Goal: Information Seeking & Learning: Check status

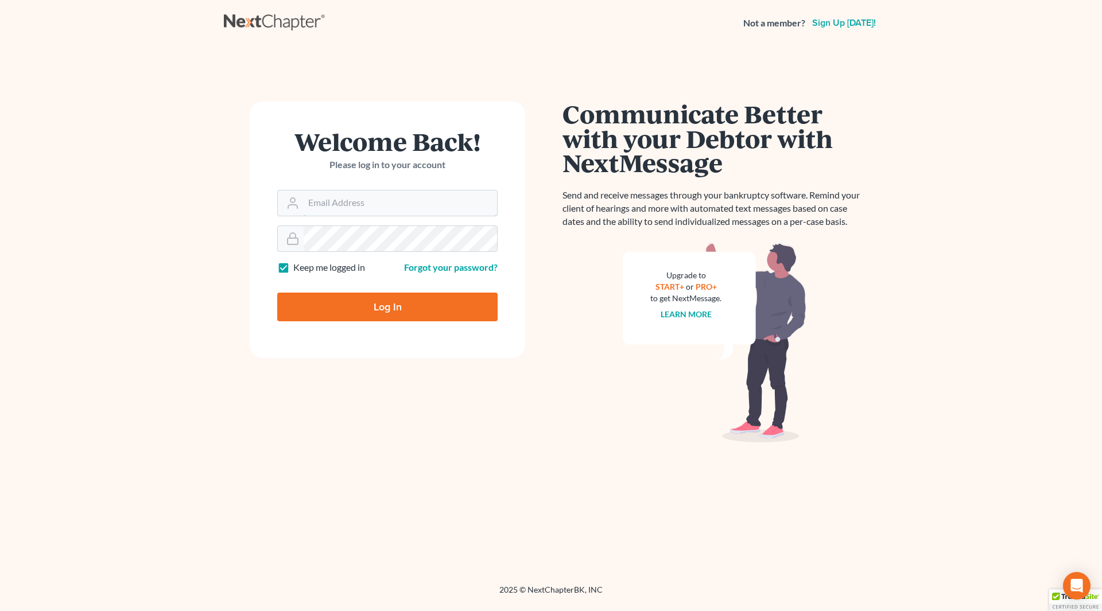
type input "[EMAIL_ADDRESS][DOMAIN_NAME]"
click at [382, 304] on input "Log In" at bounding box center [387, 307] width 220 height 29
type input "Thinking..."
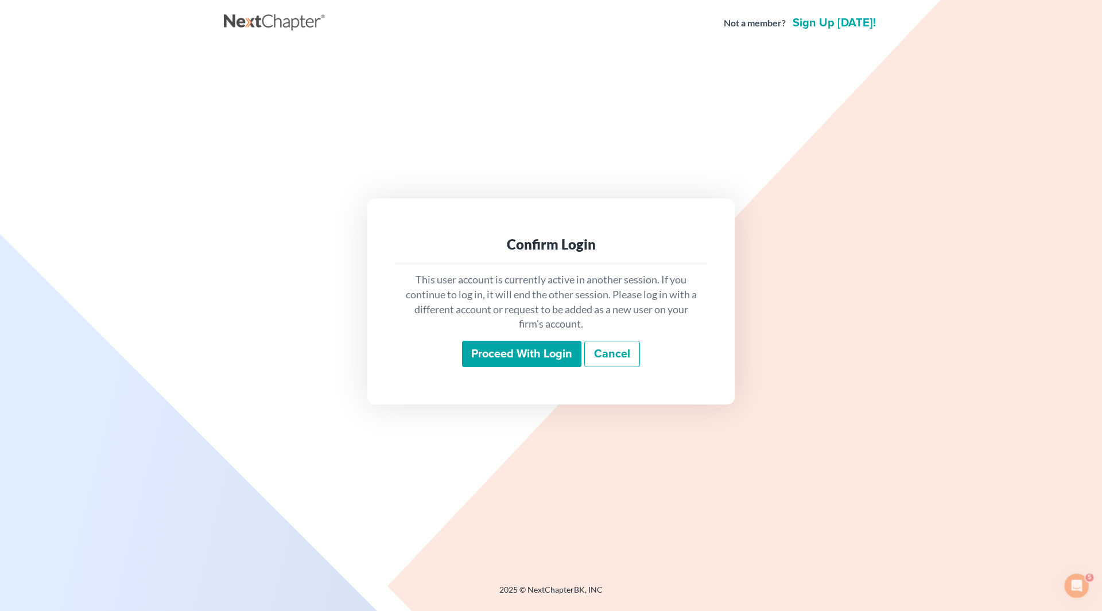
click at [505, 352] on input "Proceed with login" at bounding box center [521, 354] width 119 height 26
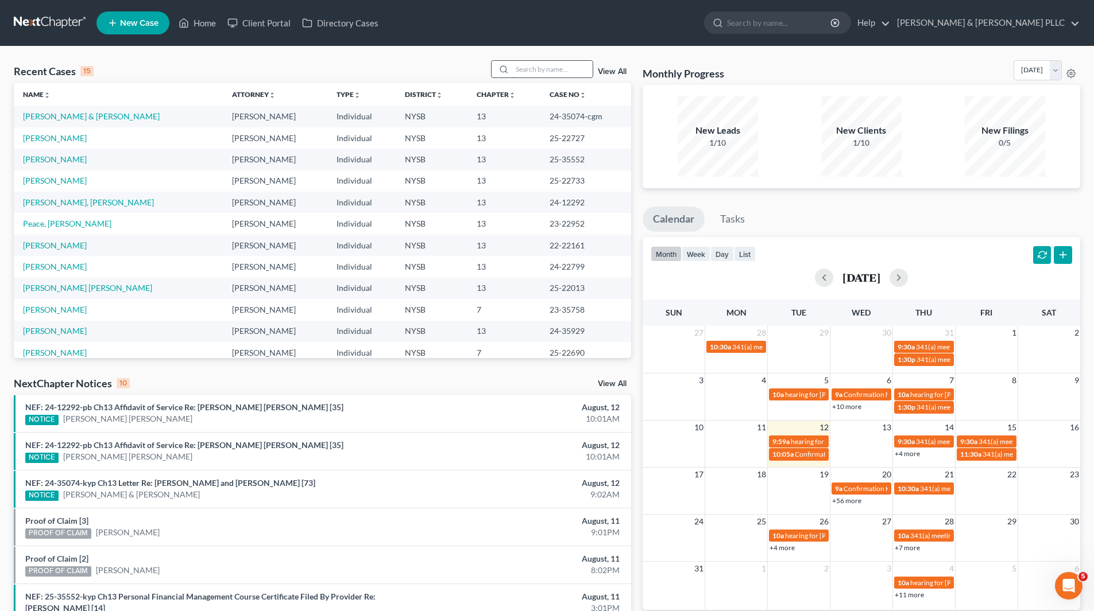
click at [578, 69] on input "search" at bounding box center [552, 69] width 80 height 17
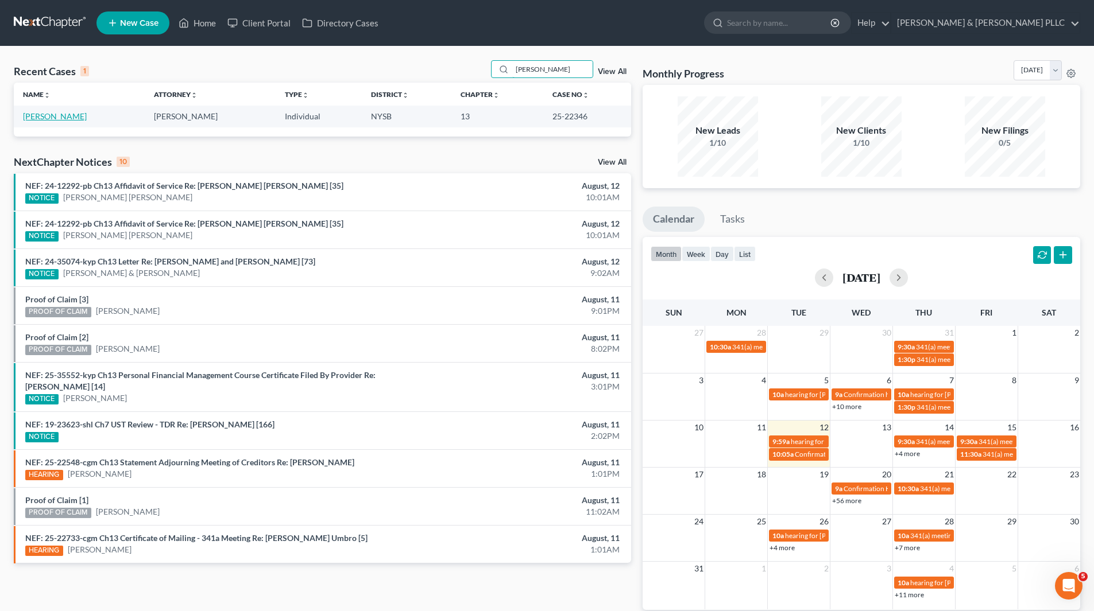
type input "Watkins"
click at [77, 117] on link "Watkins, Russell" at bounding box center [55, 116] width 64 height 10
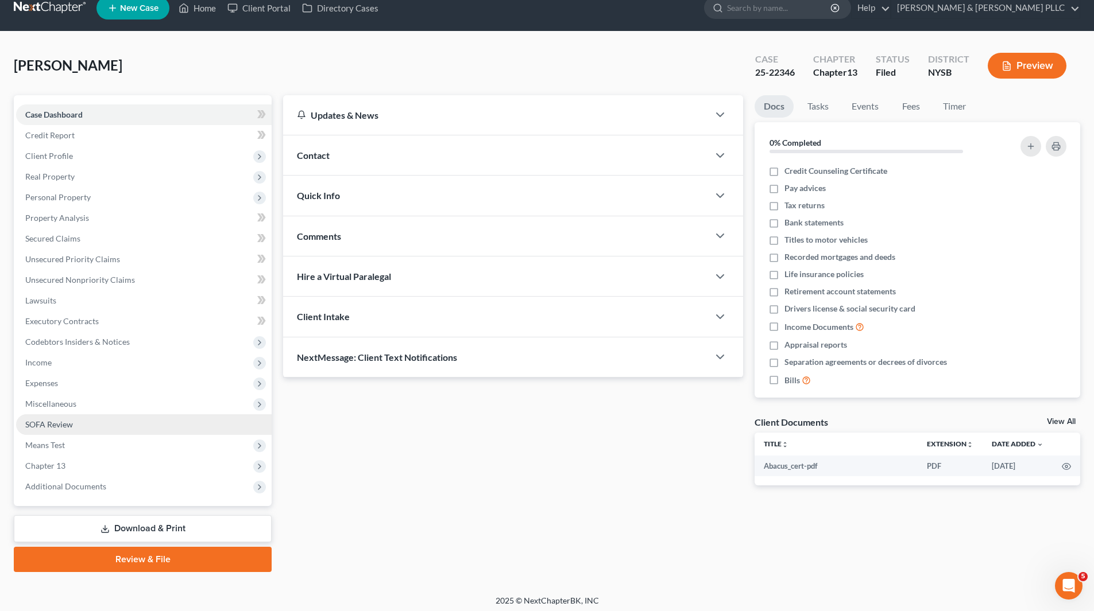
scroll to position [20, 0]
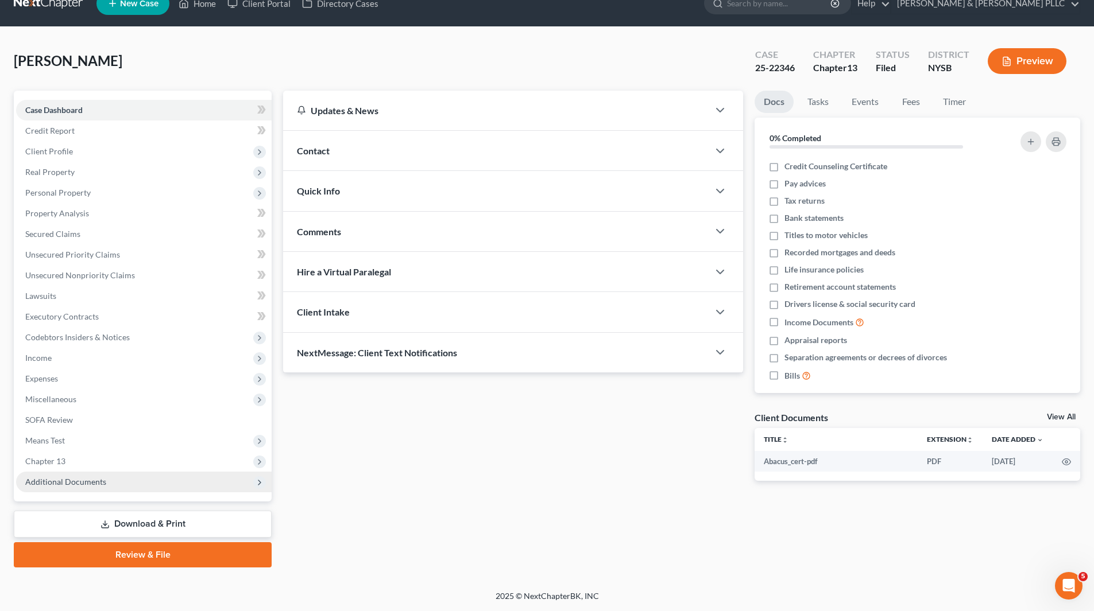
click at [96, 481] on span "Additional Documents" at bounding box center [65, 482] width 81 height 10
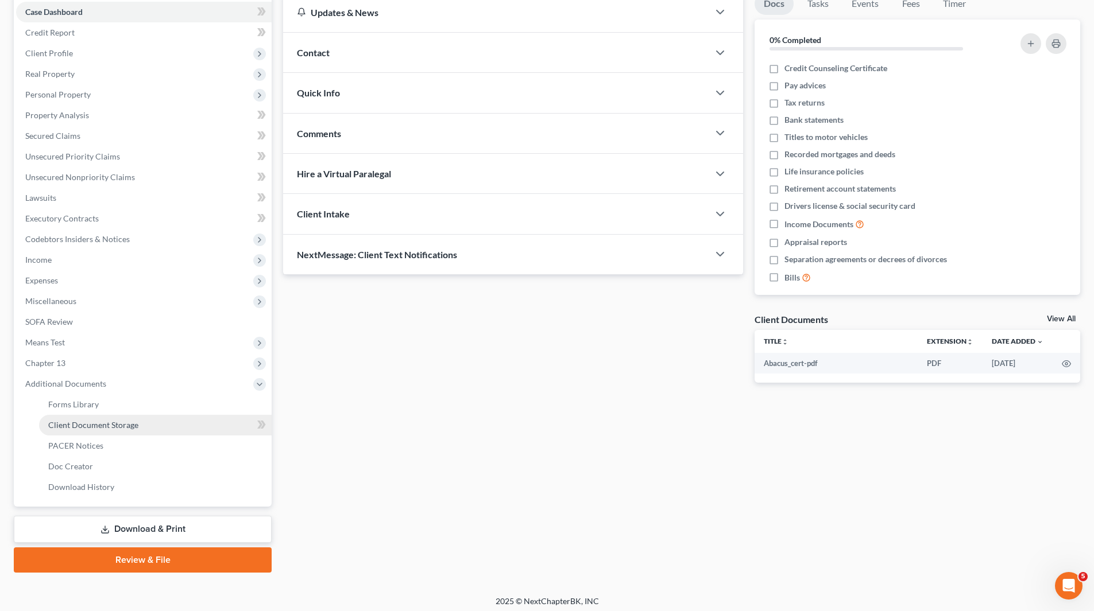
scroll to position [123, 0]
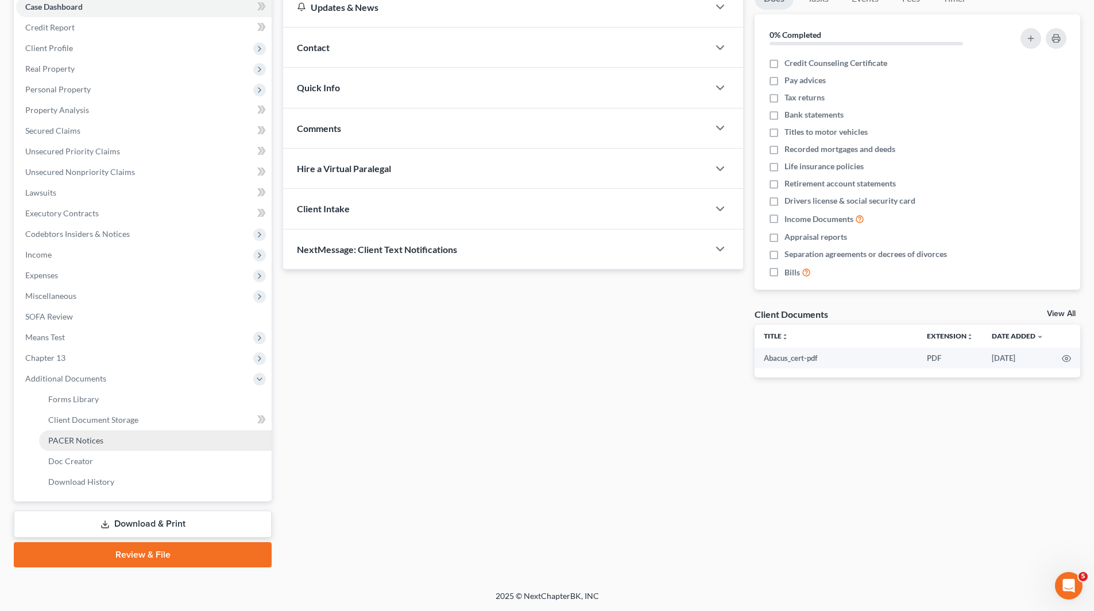
click at [97, 441] on span "PACER Notices" at bounding box center [75, 441] width 55 height 10
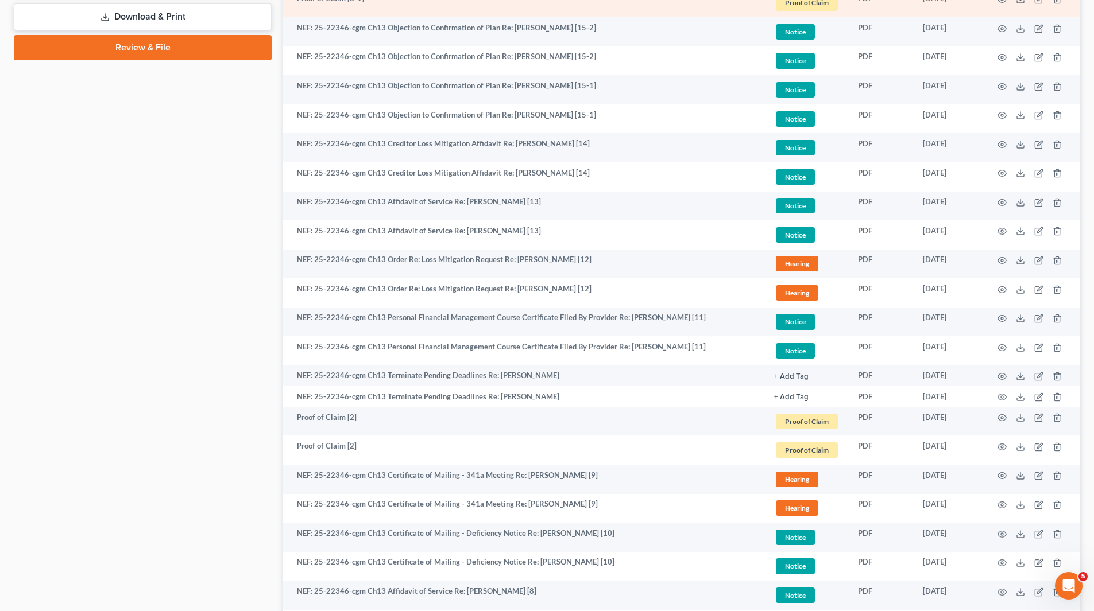
scroll to position [631, 0]
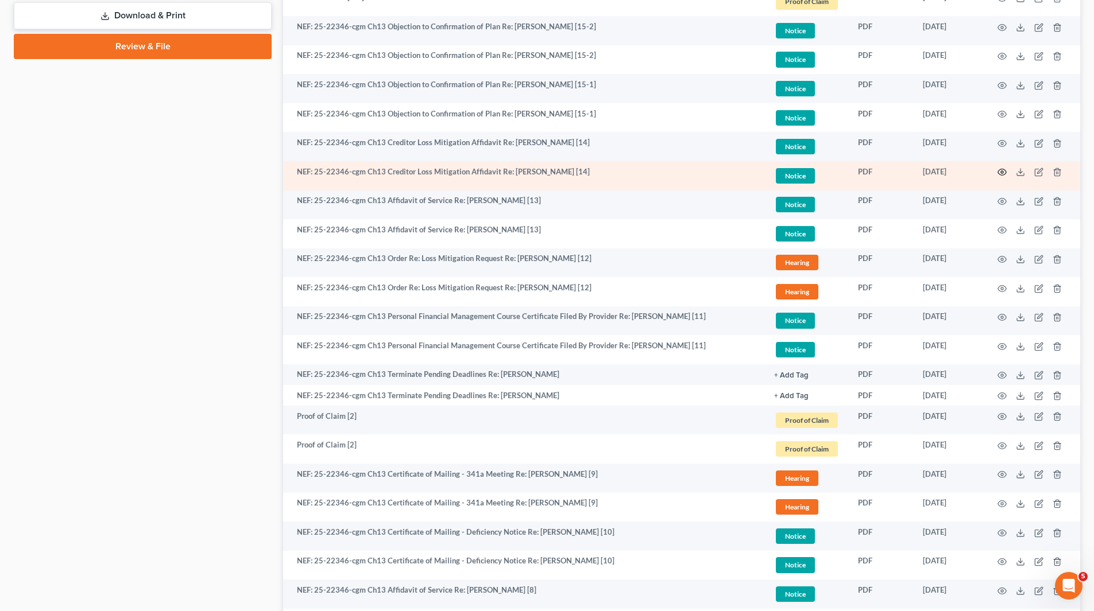
click at [999, 172] on icon "button" at bounding box center [1001, 172] width 9 height 9
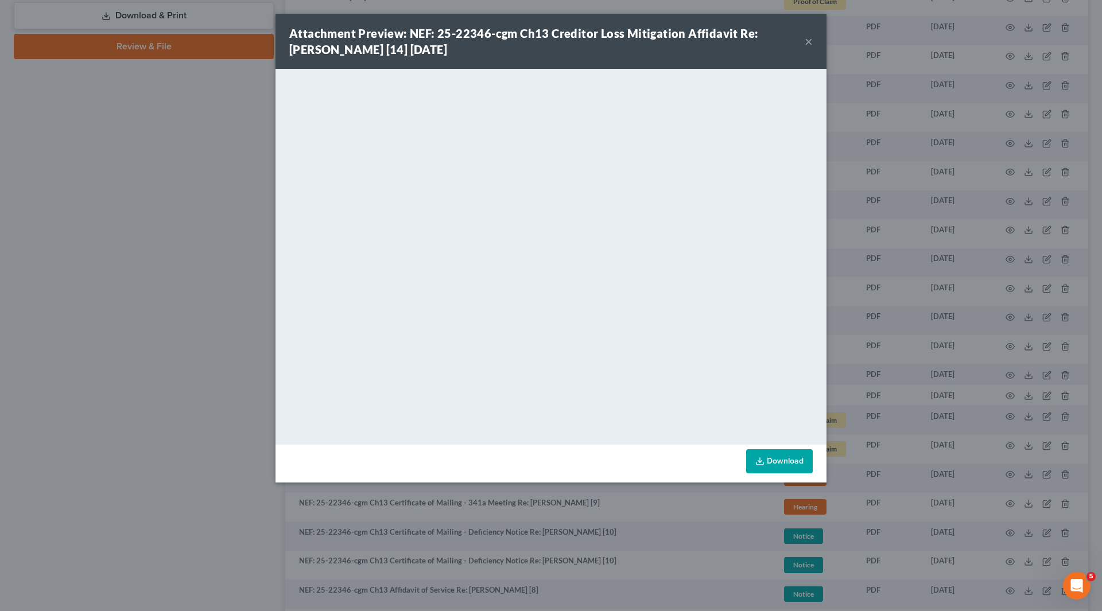
click at [805, 42] on button "×" at bounding box center [809, 41] width 8 height 14
